Goal: Information Seeking & Learning: Understand process/instructions

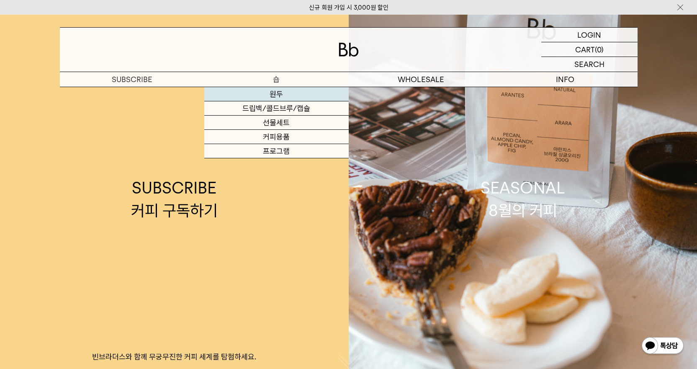
click at [268, 92] on link "원두" at bounding box center [276, 94] width 144 height 14
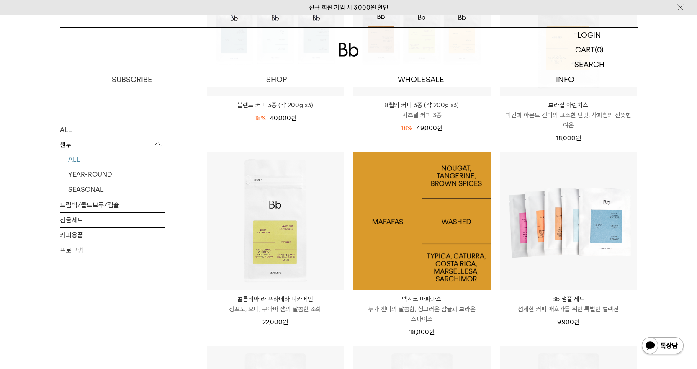
scroll to position [251, 0]
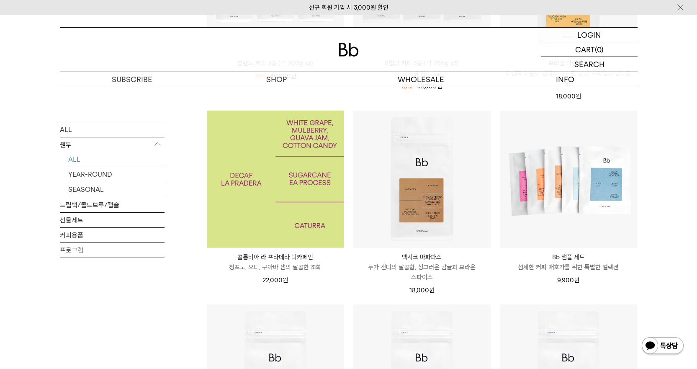
click at [267, 189] on img at bounding box center [275, 179] width 137 height 137
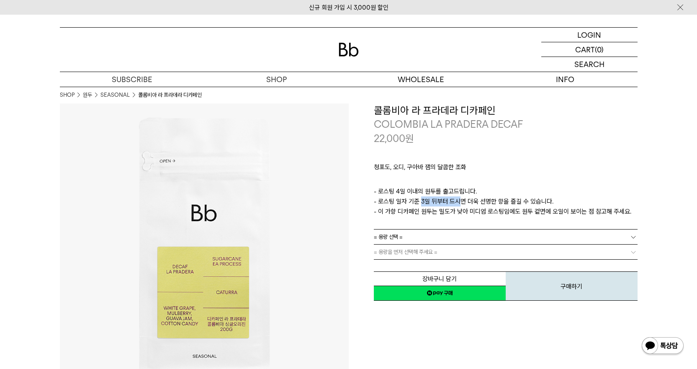
drag, startPoint x: 420, startPoint y: 198, endPoint x: 453, endPoint y: 201, distance: 33.6
click at [453, 201] on p "- 로스팅 4일 이내의 원두를 출고드립니다. - 로스팅 일자 기준 3일 뒤부터 드시면 더욱 선명한 향을 즐길 수 있습니다. - 이 가향 디카페…" at bounding box center [506, 201] width 264 height 30
drag, startPoint x: 442, startPoint y: 175, endPoint x: 457, endPoint y: 196, distance: 25.6
click at [457, 196] on div "청포도, 오디, 구아바 잼의 달콤한 조화 ㅤ 로스팅 일자 안내 - 로스팅 4일 이내의 원두를 출고드립니다. - 로스팅 일자 기준 3일 뒤부터 …" at bounding box center [506, 187] width 264 height 84
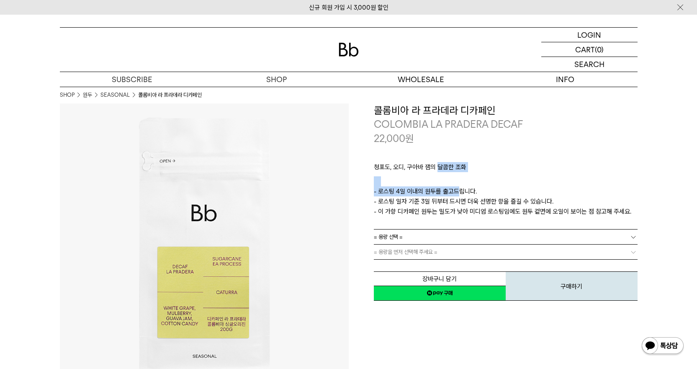
click at [457, 196] on p "- 로스팅 4일 이내의 원두를 출고드립니다. - 로스팅 일자 기준 3일 뒤부터 드시면 더욱 선명한 향을 즐길 수 있습니다. - 이 가향 디카페…" at bounding box center [506, 201] width 264 height 30
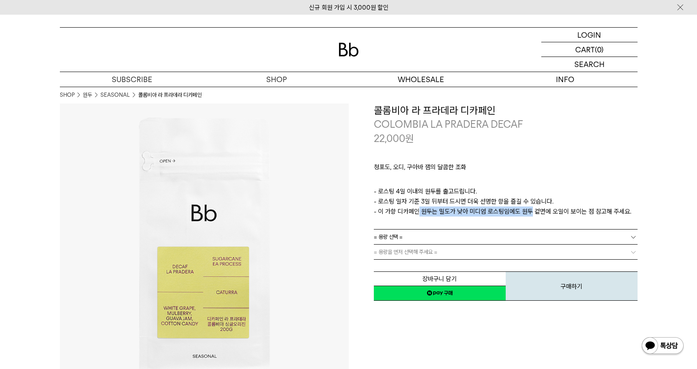
drag, startPoint x: 413, startPoint y: 211, endPoint x: 524, endPoint y: 211, distance: 111.0
click at [524, 211] on p "- 로스팅 4일 이내의 원두를 출고드립니다. - 로스팅 일자 기준 3일 뒤부터 드시면 더욱 선명한 향을 즐길 수 있습니다. - 이 가향 디카페…" at bounding box center [506, 201] width 264 height 30
click at [464, 240] on link "= 용량 선택 =" at bounding box center [506, 236] width 264 height 15
click at [0, 0] on div at bounding box center [0, 0] width 0 height 0
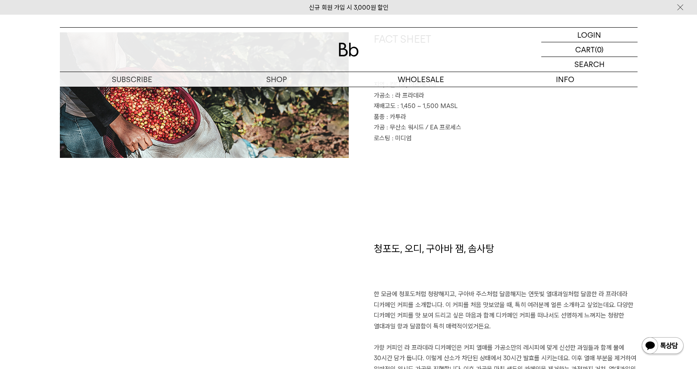
scroll to position [377, 0]
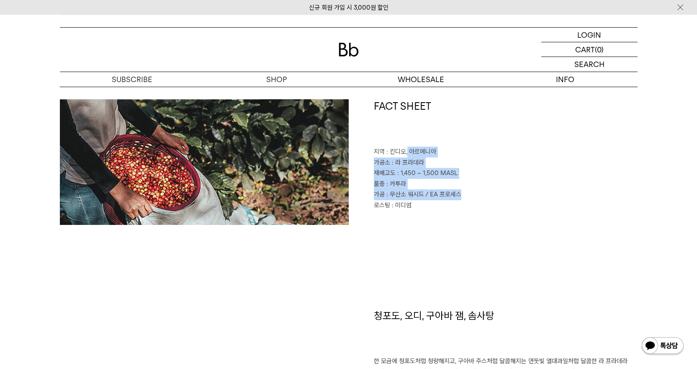
drag, startPoint x: 409, startPoint y: 157, endPoint x: 491, endPoint y: 198, distance: 91.9
click at [491, 198] on div "FACT SHEET 지역 : 킨디오, 아르메니아 가공소 : 라 프라데라 재배고도 : 1,450 ~ 1,500 MASL 품종 : 카투라 가공 :…" at bounding box center [493, 162] width 289 height 126
click at [491, 198] on p "가공 : 무산소 워시드 / EA 프로세스" at bounding box center [506, 194] width 264 height 11
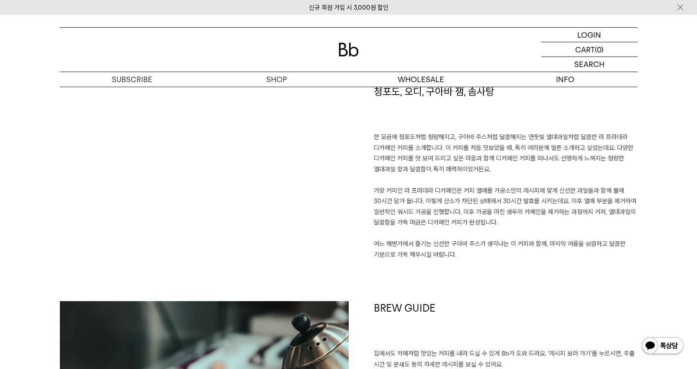
scroll to position [586, 0]
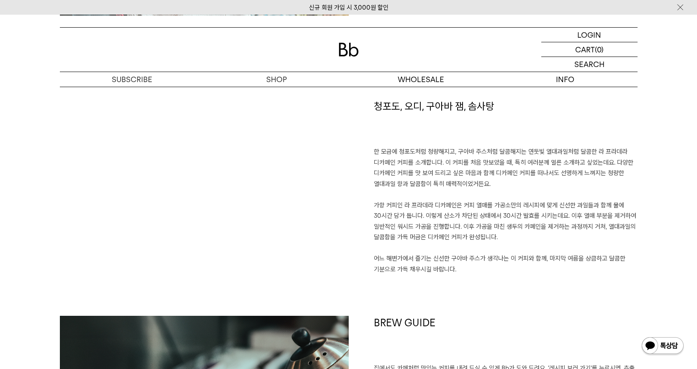
drag, startPoint x: 412, startPoint y: 155, endPoint x: 526, endPoint y: 188, distance: 118.1
click at [526, 188] on p "한 모금에 청포도처럼 청량해지고, 구아바 주스처럼 달콤해지는 연둣빛 열대과일처럼 달콤한 라 프라데라 디카페인 커피를 소개합니다. 이 커피를 처…" at bounding box center [506, 211] width 264 height 128
drag, startPoint x: 517, startPoint y: 165, endPoint x: 520, endPoint y: 182, distance: 17.5
click at [520, 182] on p "한 모금에 청포도처럼 청량해지고, 구아바 주스처럼 달콤해지는 연둣빛 열대과일처럼 달콤한 라 프라데라 디카페인 커피를 소개합니다. 이 커피를 처…" at bounding box center [506, 211] width 264 height 128
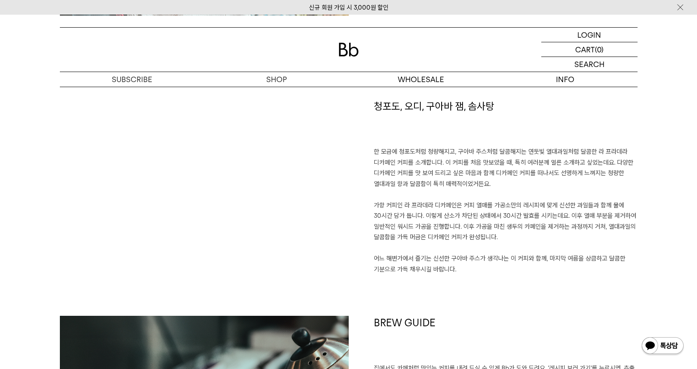
click at [520, 182] on p "한 모금에 청포도처럼 청량해지고, 구아바 주스처럼 달콤해지는 연둣빛 열대과일처럼 달콤한 라 프라데라 디카페인 커피를 소개합니다. 이 커피를 처…" at bounding box center [506, 211] width 264 height 128
drag, startPoint x: 513, startPoint y: 159, endPoint x: 527, endPoint y: 236, distance: 78.2
click at [527, 236] on p "한 모금에 청포도처럼 청량해지고, 구아바 주스처럼 달콤해지는 연둣빛 열대과일처럼 달콤한 라 프라데라 디카페인 커피를 소개합니다. 이 커피를 처…" at bounding box center [506, 211] width 264 height 128
click at [523, 227] on p "한 모금에 청포도처럼 청량해지고, 구아바 주스처럼 달콤해지는 연둣빛 열대과일처럼 달콤한 라 프라데라 디카페인 커피를 소개합니다. 이 커피를 처…" at bounding box center [506, 211] width 264 height 128
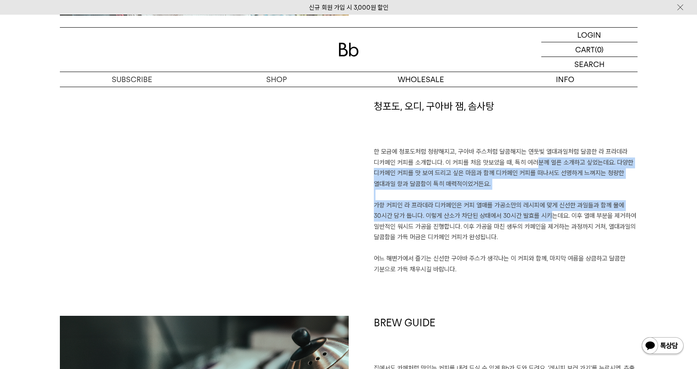
drag, startPoint x: 526, startPoint y: 168, endPoint x: 544, endPoint y: 232, distance: 66.4
click at [544, 229] on p "한 모금에 청포도처럼 청량해지고, 구아바 주스처럼 달콤해지는 연둣빛 열대과일처럼 달콤한 라 프라데라 디카페인 커피를 소개합니다. 이 커피를 처…" at bounding box center [506, 211] width 264 height 128
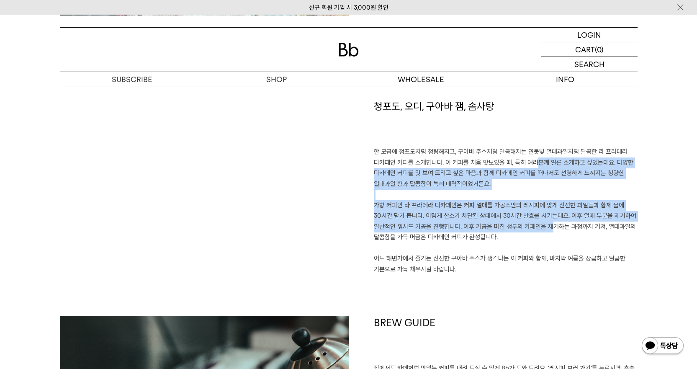
click at [544, 232] on p "한 모금에 청포도처럼 청량해지고, 구아바 주스처럼 달콤해지는 연둣빛 열대과일처럼 달콤한 라 프라데라 디카페인 커피를 소개합니다. 이 커피를 처…" at bounding box center [506, 211] width 264 height 128
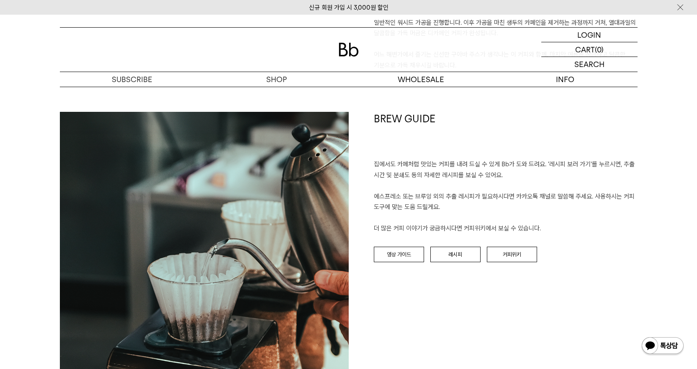
scroll to position [754, 0]
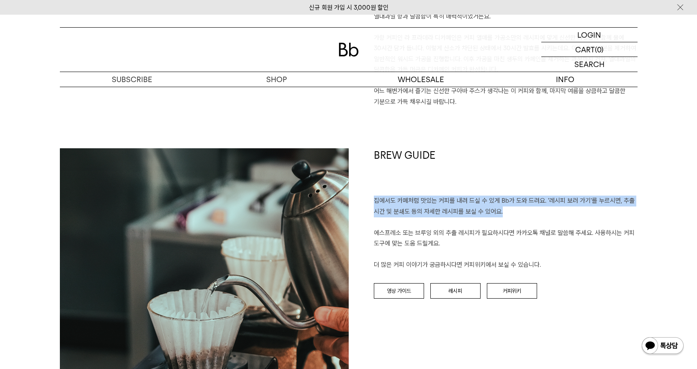
drag, startPoint x: 496, startPoint y: 166, endPoint x: 518, endPoint y: 214, distance: 52.1
click at [518, 214] on div "BREW GUIDE 집에서도 카페처럼 맛있는 커피를 내려 드실 ﻿수 있게 Bb가 도와 드려요. '레시피 보러 가기'를 누르시면, 추출 시간 및…" at bounding box center [493, 292] width 289 height 289
click at [518, 214] on p "집에서도 카페처럼 맛있는 커피를 내려 드실 ﻿수 있게 Bb가 도와 드려요. '레시피 보러 가기'를 누르시면, 추출 시간 및 분쇄도 등의 자세한…" at bounding box center [506, 233] width 264 height 75
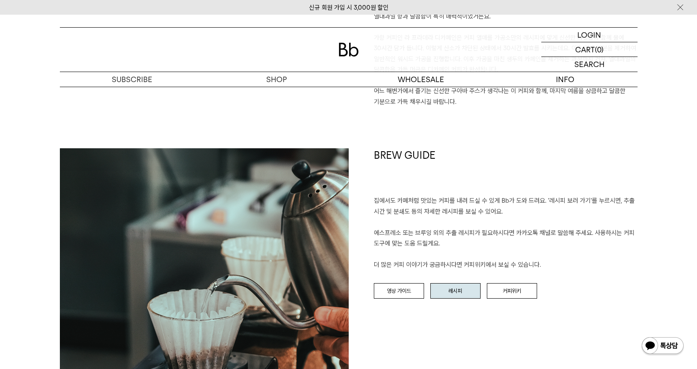
click at [460, 286] on link "레시피" at bounding box center [455, 291] width 50 height 16
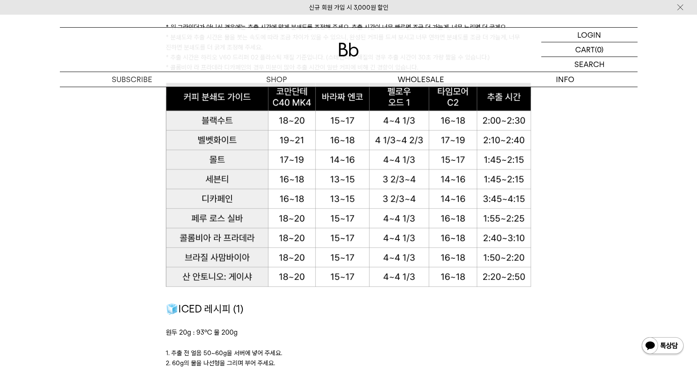
scroll to position [1131, 0]
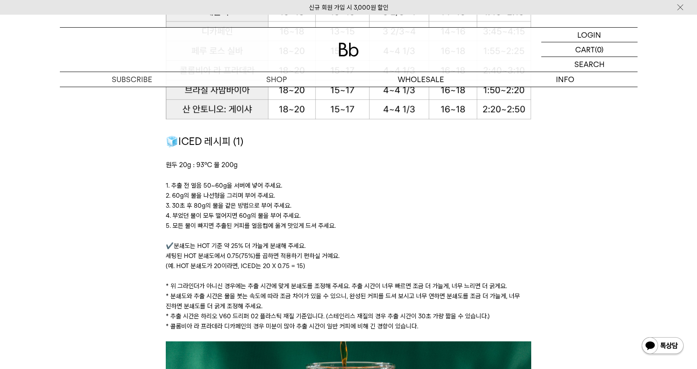
drag, startPoint x: 206, startPoint y: 185, endPoint x: 408, endPoint y: 229, distance: 206.5
click at [408, 229] on div "🧊ICED 레시피 (1) 원두 20g : 93℃ 물 200g ﻿ 1. 추출 전 얼음 50~60g을 서버에 넣어 주세요. 2. 60g의 물을 나…" at bounding box center [349, 238] width 366 height 208
click at [408, 229] on p "5. 모든 물이 빠지면 추출된 커피를 얼음컵에 옮겨 맛있게 드셔 주세요." at bounding box center [349, 226] width 366 height 10
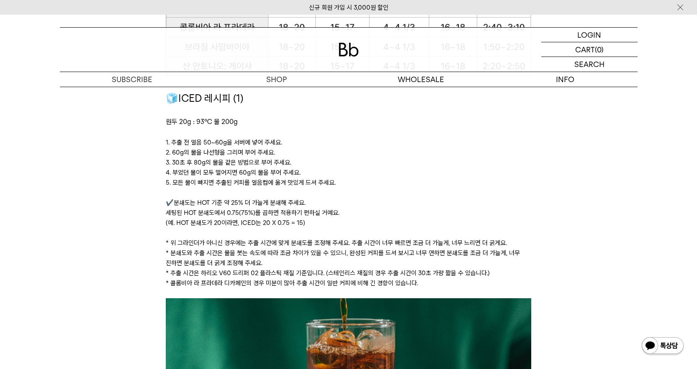
scroll to position [1256, 0]
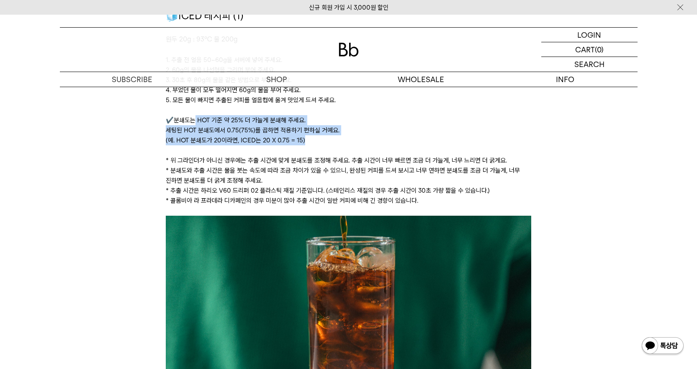
drag, startPoint x: 196, startPoint y: 119, endPoint x: 355, endPoint y: 144, distance: 161.0
click at [355, 144] on p "✔️분쇄도는 HOT 기준 약 25% 더 가늘게 분쇄해 주세요. 세팅된 HOT 분쇄도에서 0.75(75%)를 곱하면 적용하기 편하실 거예요. (…" at bounding box center [349, 130] width 366 height 30
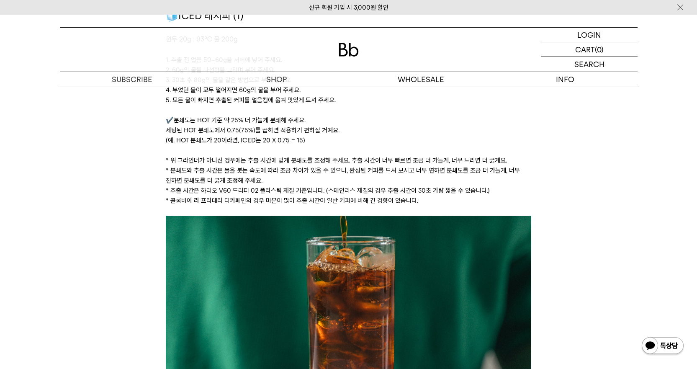
drag, startPoint x: 249, startPoint y: 118, endPoint x: 364, endPoint y: 181, distance: 131.4
click at [364, 181] on div "🧊ICED 레시피 (1) 원두 20g : 93℃ 물 200g ﻿ 1. 추출 전 얼음 50~60g을 서버에 넣어 주세요. 2. 60g의 물을 나…" at bounding box center [349, 112] width 366 height 208
click at [364, 181] on p "* 분쇄도와 추출 시간은 물을 붓는 속도에 따라 조금 차이가 있을 수 있으니, 완성된 커피를 드셔 보시고 너무 연하면 분쇄도를 조금 더 가늘게…" at bounding box center [349, 175] width 366 height 20
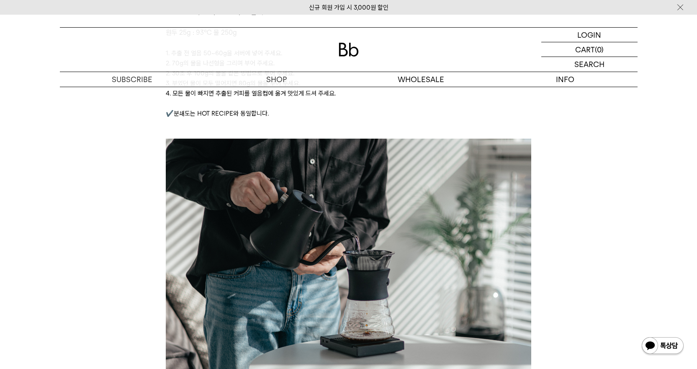
scroll to position [1602, 0]
